Goal: Task Accomplishment & Management: Use online tool/utility

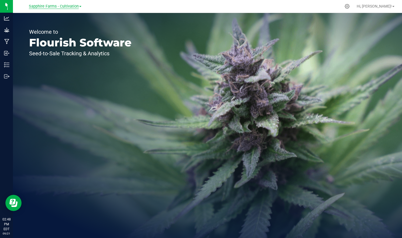
click at [75, 6] on span "Sapphire Farms - Cultivation" at bounding box center [54, 6] width 50 height 5
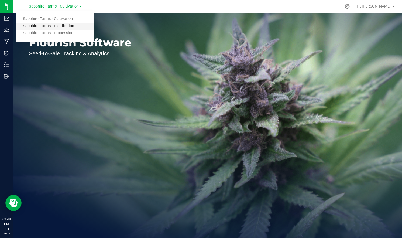
click at [73, 25] on link "Sapphire Farms - Distribution" at bounding box center [55, 26] width 79 height 7
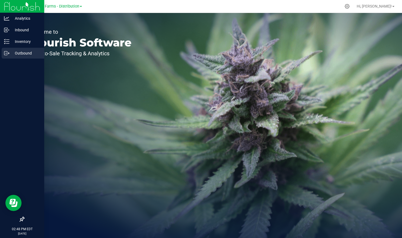
click at [14, 51] on p "Outbound" at bounding box center [25, 53] width 32 height 6
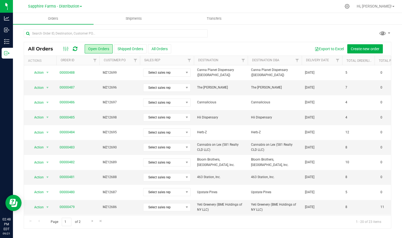
click at [317, 63] on th "Delivery Date" at bounding box center [321, 60] width 40 height 9
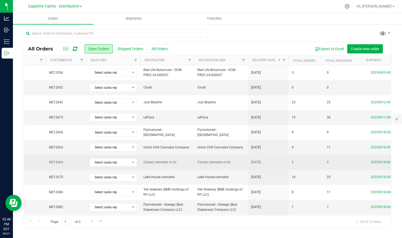
scroll to position [0, 68]
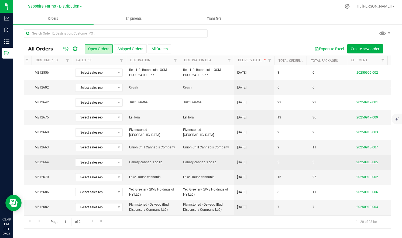
click at [361, 162] on link "20250918-005" at bounding box center [367, 162] width 22 height 4
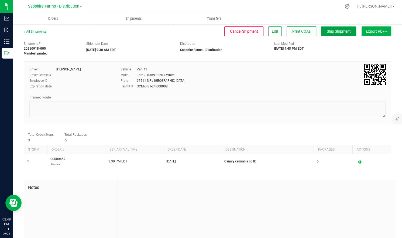
click at [337, 31] on span "Ship Shipment" at bounding box center [338, 31] width 24 height 4
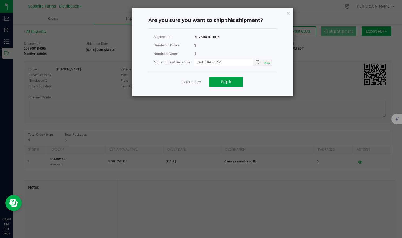
click at [228, 81] on span "Ship it" at bounding box center [226, 81] width 10 height 4
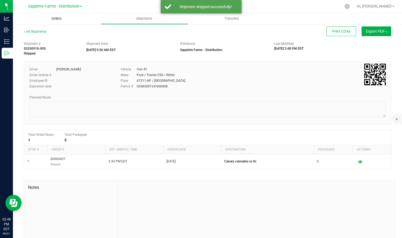
click at [53, 20] on span "Orders" at bounding box center [56, 18] width 25 height 5
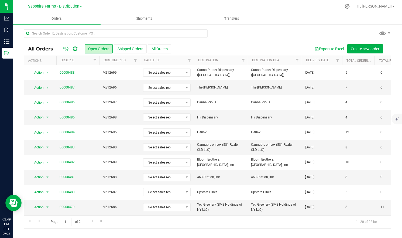
click at [315, 64] on th "Delivery Date" at bounding box center [321, 60] width 40 height 9
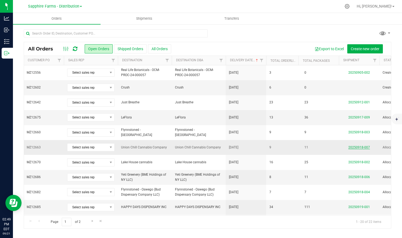
scroll to position [0, 76]
click at [358, 146] on link "20250918-007" at bounding box center [359, 147] width 22 height 4
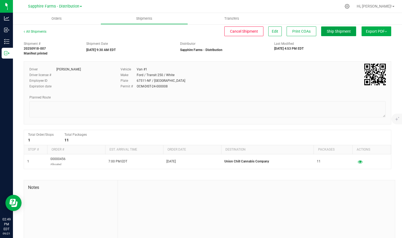
click at [335, 27] on button "Ship Shipment" at bounding box center [338, 31] width 35 height 10
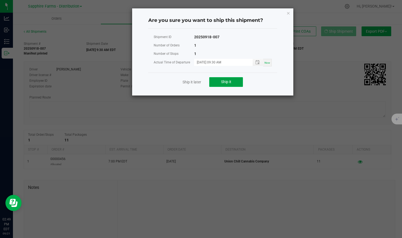
click at [231, 82] on span "Ship it" at bounding box center [226, 81] width 10 height 4
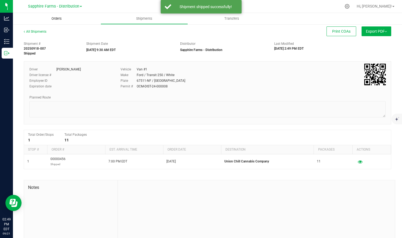
click at [62, 21] on uib-tab-heading "Orders" at bounding box center [57, 18] width 88 height 11
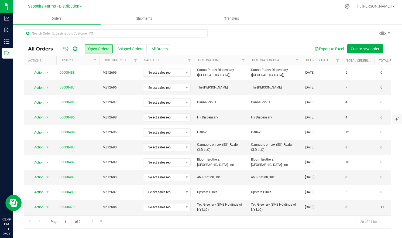
click at [312, 63] on th "Delivery Date" at bounding box center [321, 60] width 40 height 9
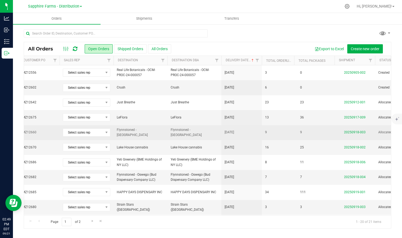
scroll to position [0, 86]
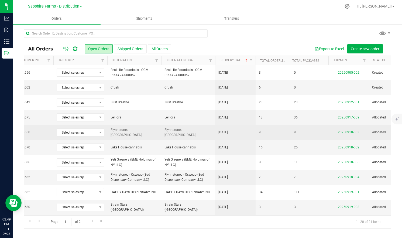
click at [345, 133] on link "20250918-003" at bounding box center [348, 132] width 22 height 4
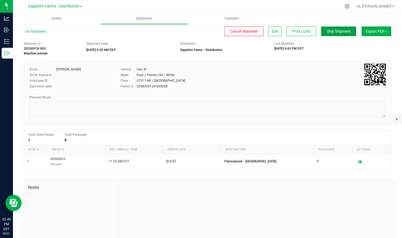
click at [333, 29] on span "Ship Shipment" at bounding box center [338, 31] width 24 height 4
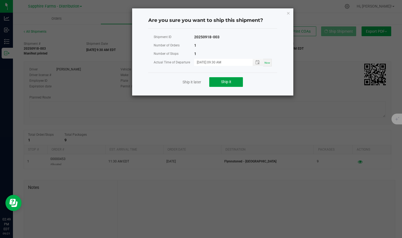
click at [239, 78] on button "Ship it" at bounding box center [226, 82] width 34 height 10
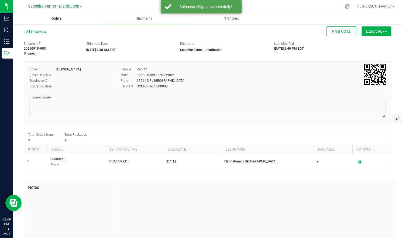
click at [58, 19] on span "Orders" at bounding box center [56, 18] width 25 height 5
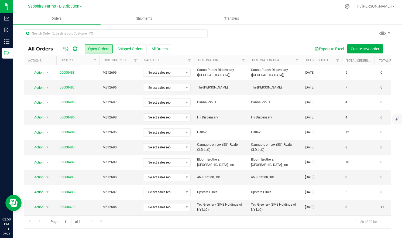
click at [304, 64] on th "Delivery Date" at bounding box center [321, 60] width 40 height 9
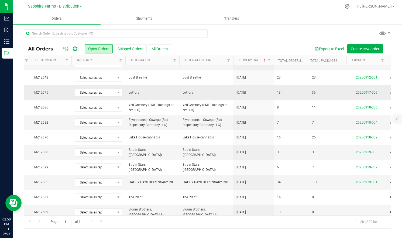
scroll to position [0, 70]
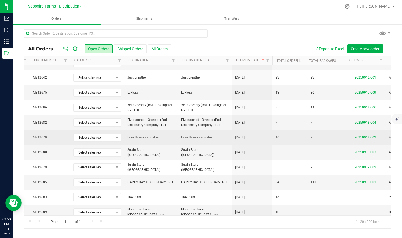
click at [365, 137] on link "20250918-002" at bounding box center [365, 137] width 22 height 4
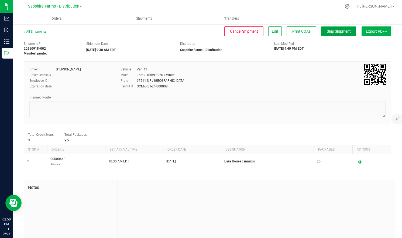
click at [337, 33] on span "Ship Shipment" at bounding box center [338, 31] width 24 height 4
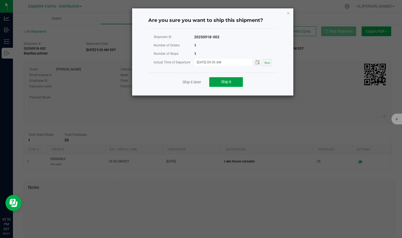
click at [233, 83] on button "Ship it" at bounding box center [226, 82] width 34 height 10
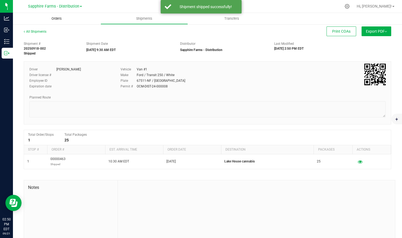
click at [65, 19] on span "Orders" at bounding box center [56, 18] width 25 height 5
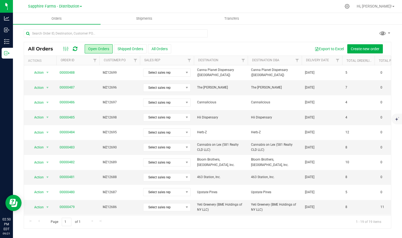
click at [307, 63] on th "Delivery Date" at bounding box center [321, 60] width 40 height 9
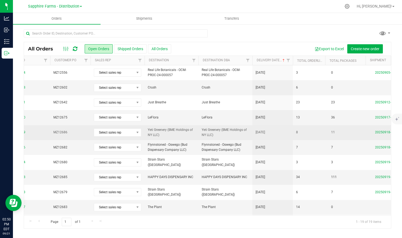
scroll to position [0, 65]
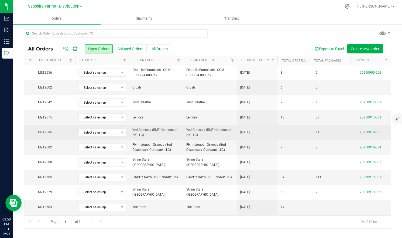
click at [367, 131] on link "20250918-006" at bounding box center [370, 132] width 22 height 4
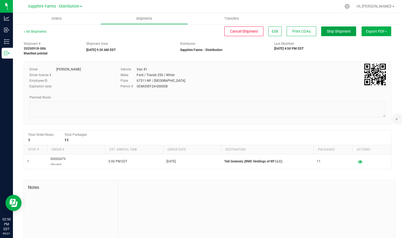
click at [335, 31] on span "Ship Shipment" at bounding box center [338, 31] width 24 height 4
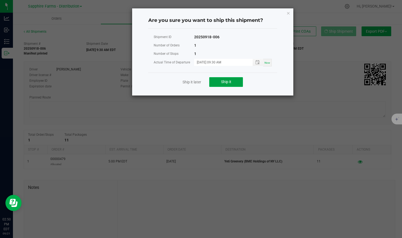
click at [232, 83] on button "Ship it" at bounding box center [226, 82] width 34 height 10
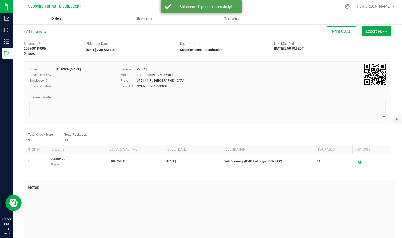
click at [55, 22] on uib-tab-heading "Orders" at bounding box center [57, 18] width 88 height 11
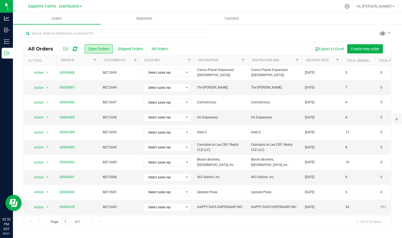
click at [321, 64] on th "Delivery Date" at bounding box center [321, 60] width 40 height 9
click at [321, 63] on th "Delivery Date" at bounding box center [321, 60] width 40 height 9
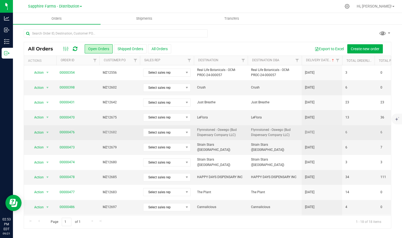
click at [110, 132] on span "MZ12682" at bounding box center [120, 132] width 34 height 5
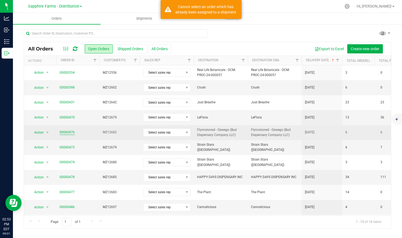
click at [64, 133] on link "00000476" at bounding box center [67, 132] width 15 height 5
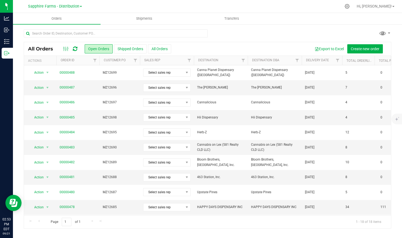
click at [315, 64] on th "Delivery Date" at bounding box center [321, 60] width 40 height 9
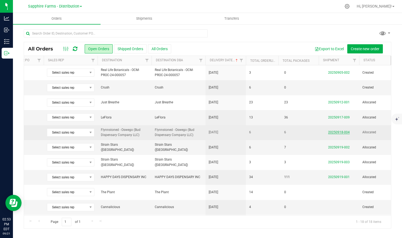
click at [343, 132] on link "20250918-004" at bounding box center [339, 132] width 22 height 4
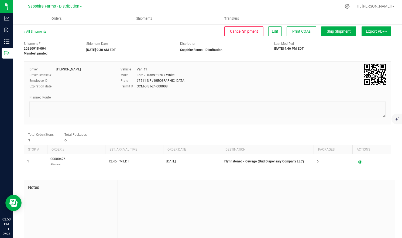
click at [339, 25] on div "All Shipments Cancel Shipment Edit Print COAs Ship Shipment Export PDF Manifest…" at bounding box center [207, 141] width 389 height 234
click at [337, 33] on button "Ship Shipment" at bounding box center [338, 31] width 35 height 10
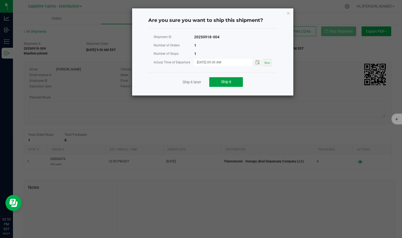
click at [220, 79] on button "Ship it" at bounding box center [226, 82] width 34 height 10
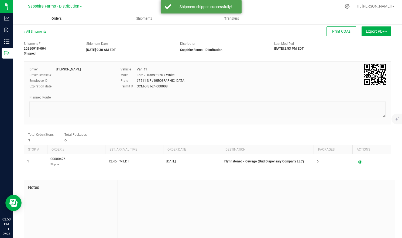
click at [60, 19] on span "Orders" at bounding box center [56, 18] width 25 height 5
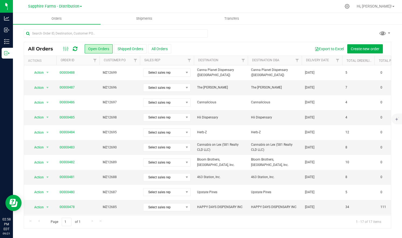
click at [75, 48] on icon at bounding box center [75, 48] width 5 height 5
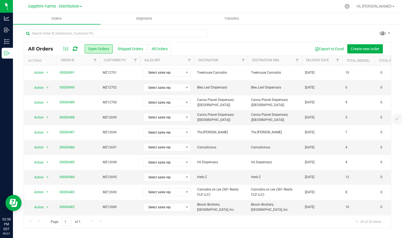
click at [317, 64] on th "Delivery Date" at bounding box center [321, 60] width 40 height 9
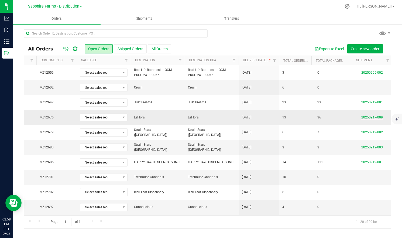
scroll to position [0, 63]
click at [364, 117] on link "20250917-009" at bounding box center [372, 117] width 22 height 4
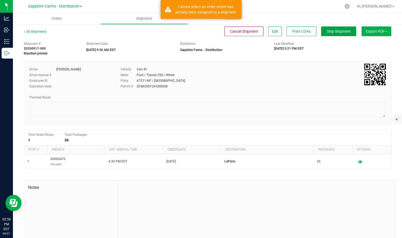
click at [337, 33] on span "Ship Shipment" at bounding box center [338, 31] width 24 height 4
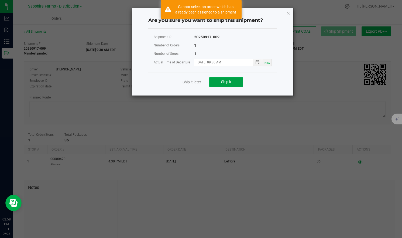
click at [229, 83] on span "Ship it" at bounding box center [226, 81] width 10 height 4
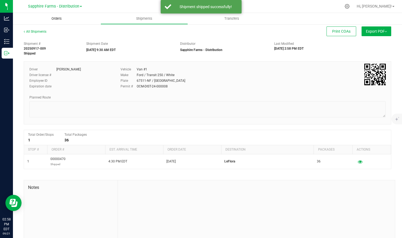
click at [55, 18] on span "Orders" at bounding box center [56, 18] width 25 height 5
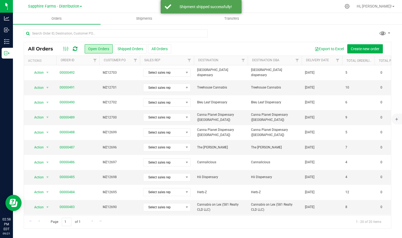
click at [318, 63] on th "Delivery Date" at bounding box center [321, 60] width 40 height 9
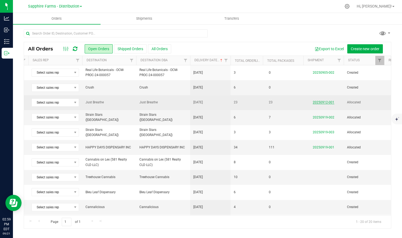
scroll to position [0, 112]
click at [327, 102] on link "20250912-001" at bounding box center [323, 102] width 22 height 4
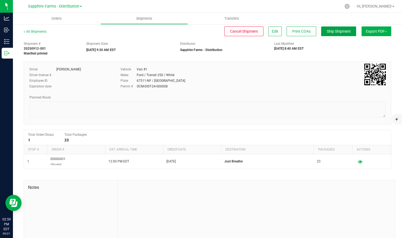
click at [339, 27] on button "Ship Shipment" at bounding box center [338, 31] width 35 height 10
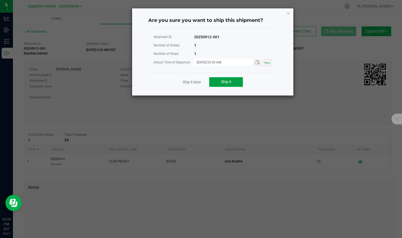
click at [229, 77] on button "Ship it" at bounding box center [226, 82] width 34 height 10
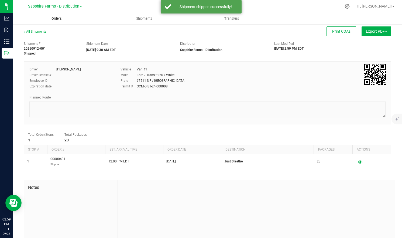
click at [55, 19] on span "Orders" at bounding box center [56, 18] width 25 height 5
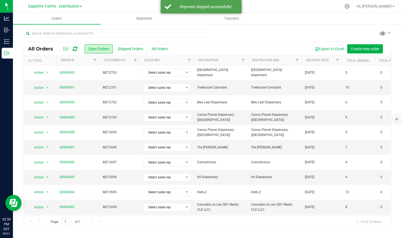
click at [326, 64] on th "Delivery Date" at bounding box center [321, 60] width 40 height 9
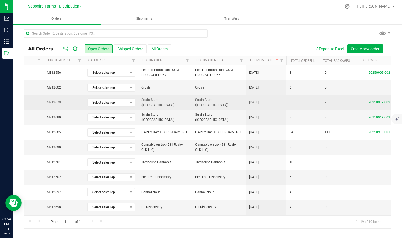
scroll to position [0, 27]
